Goal: Task Accomplishment & Management: Manage account settings

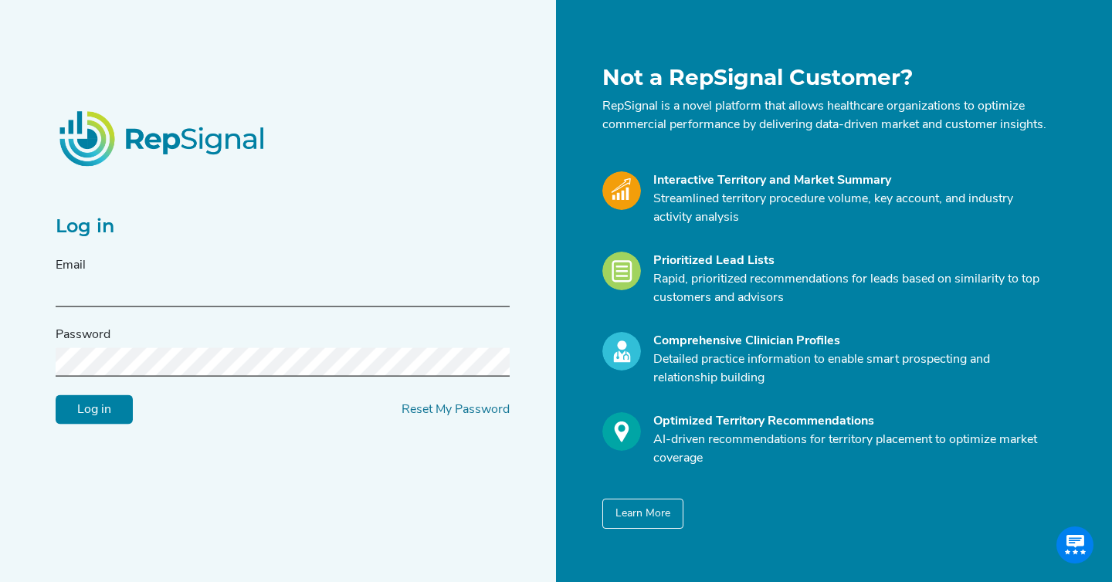
type input "[EMAIL_ADDRESS][DOMAIN_NAME]"
click at [223, 307] on input "[EMAIL_ADDRESS][DOMAIN_NAME]" at bounding box center [283, 293] width 454 height 29
click at [72, 425] on input "Log in" at bounding box center [94, 409] width 77 height 29
